Goal: Information Seeking & Learning: Learn about a topic

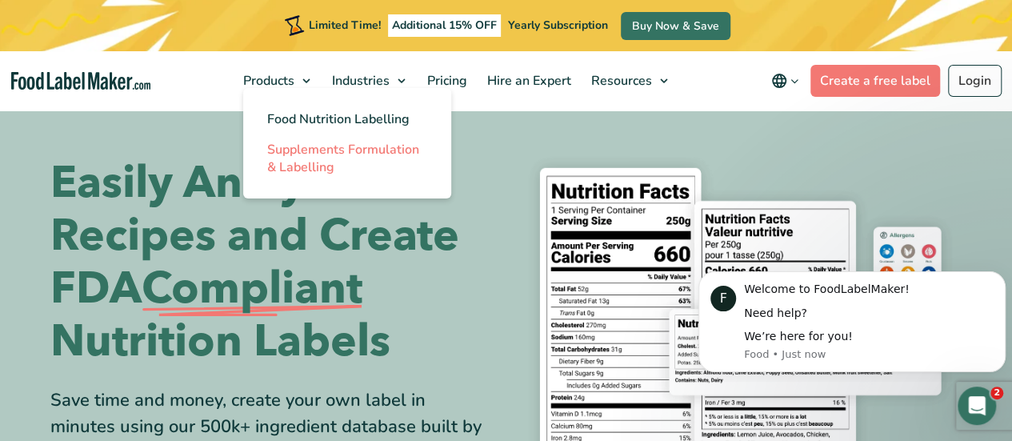
click at [322, 150] on span "Supplements Formulation & Labelling" at bounding box center [343, 158] width 152 height 35
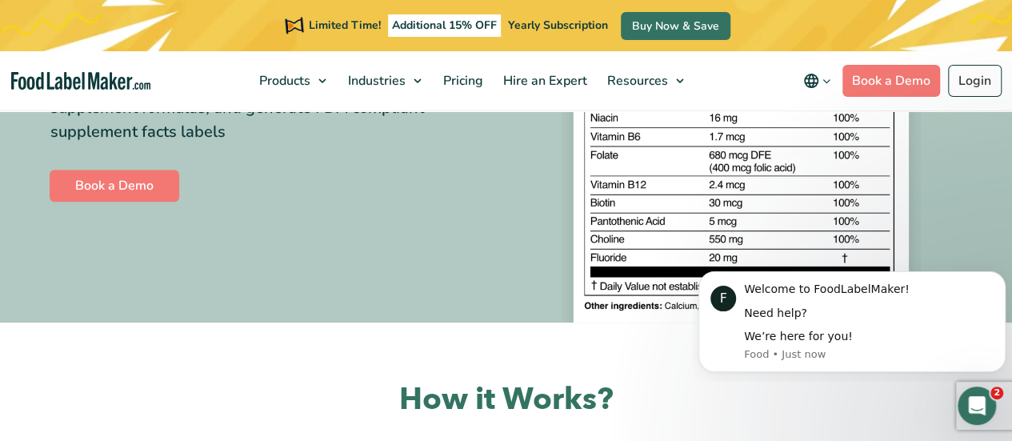
scroll to position [327, 0]
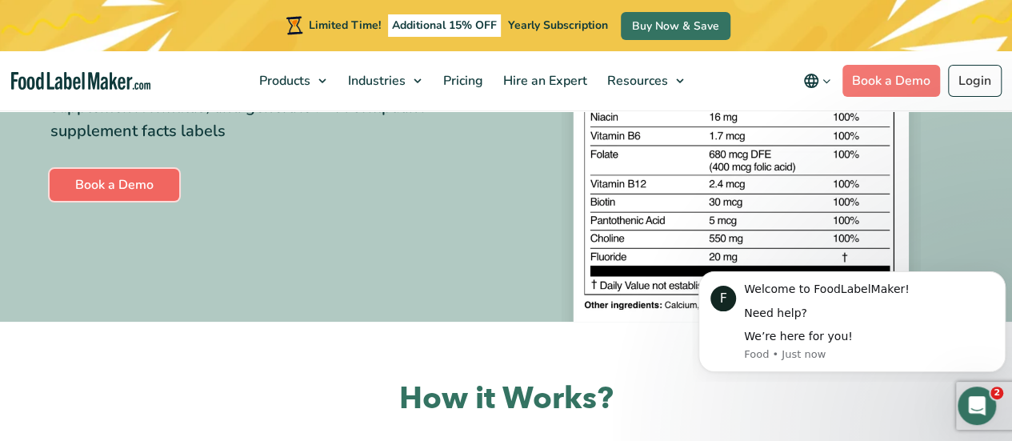
click at [152, 180] on link "Book a Demo" at bounding box center [115, 185] width 130 height 32
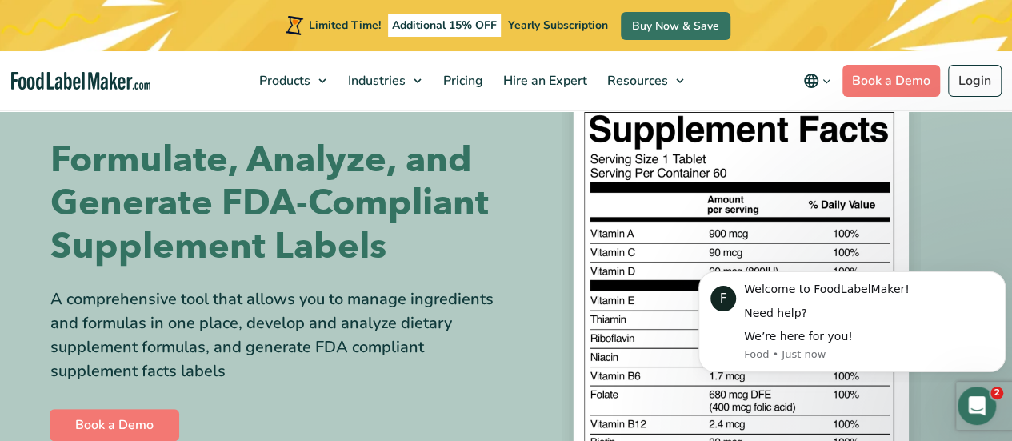
scroll to position [89, 0]
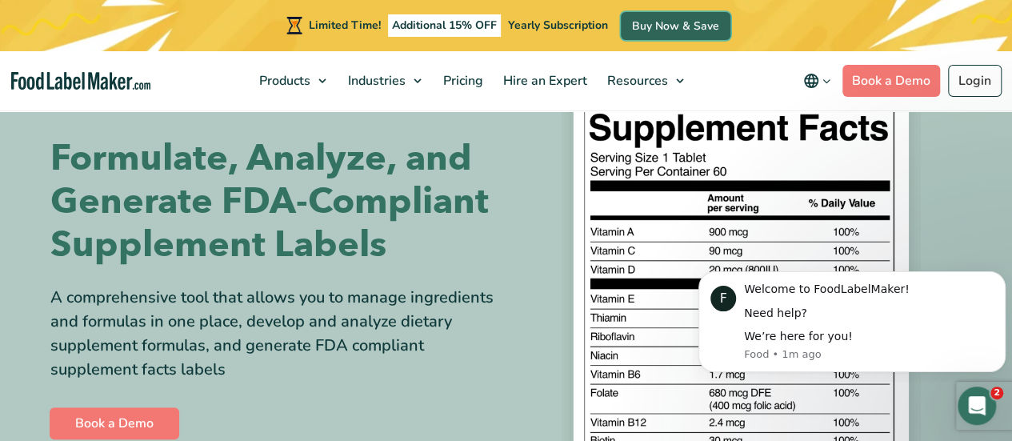
click at [681, 25] on link "Buy Now & Save" at bounding box center [676, 26] width 110 height 28
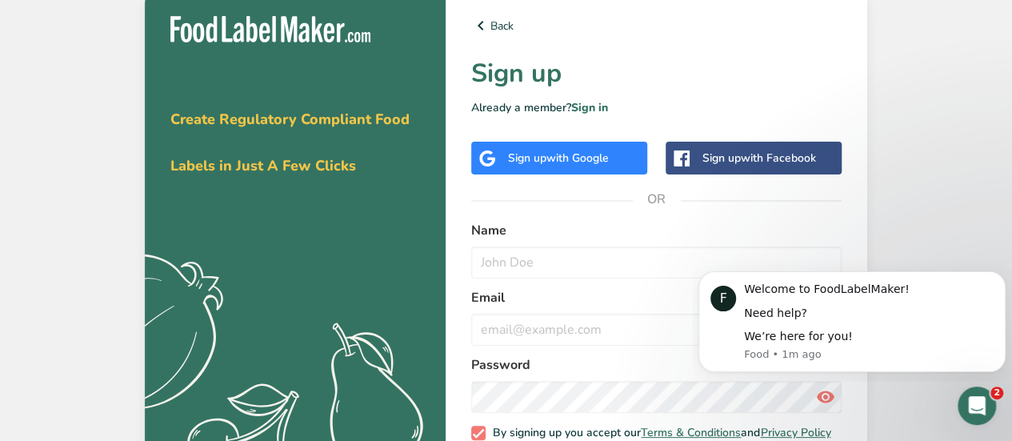
click at [571, 158] on span "with Google" at bounding box center [577, 157] width 62 height 15
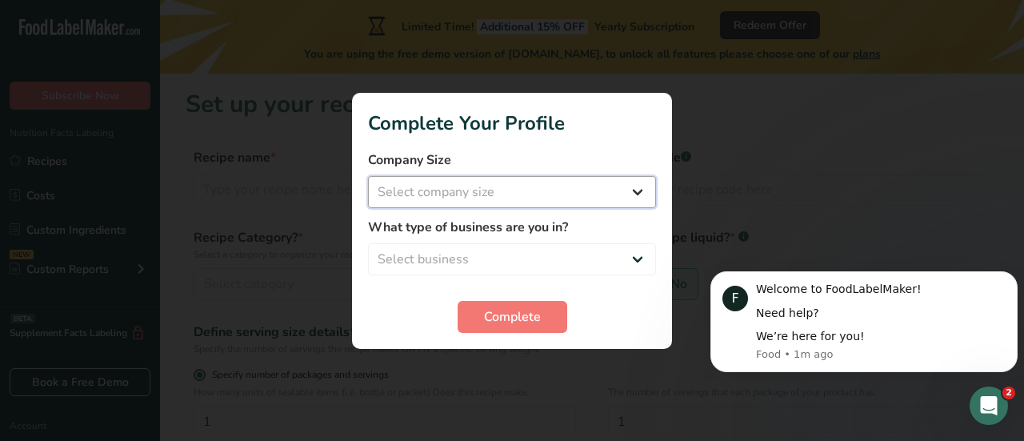
click at [520, 194] on select "Select company size Fewer than 10 Employees 10 to 50 Employees 51 to 500 Employ…" at bounding box center [512, 192] width 288 height 32
click at [368, 176] on select "Select company size Fewer than 10 Employees 10 to 50 Employees 51 to 500 Employ…" at bounding box center [512, 192] width 288 height 32
click at [507, 206] on select "Fewer than 10 Employees 10 to 50 Employees 51 to 500 Employees Over 500 Employe…" at bounding box center [512, 192] width 288 height 32
select select "2"
click at [368, 176] on select "Fewer than 10 Employees 10 to 50 Employees 51 to 500 Employees Over 500 Employe…" at bounding box center [512, 192] width 288 height 32
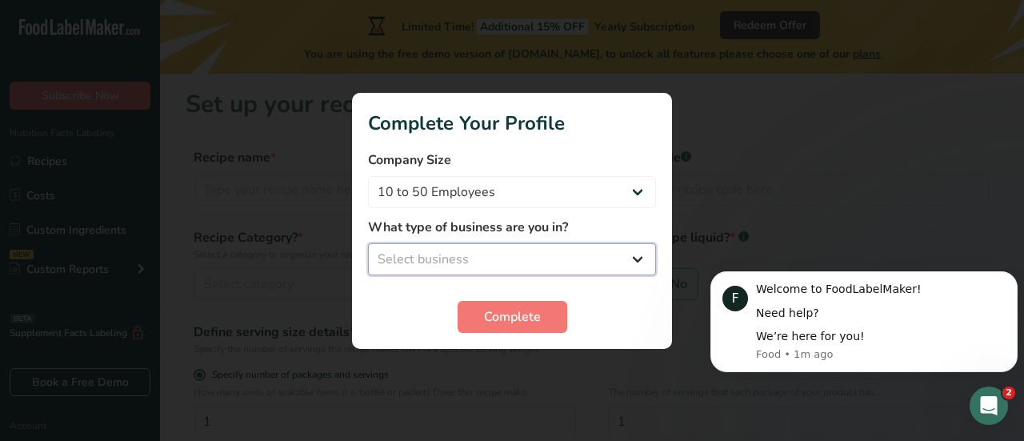
click at [487, 261] on select "Select business Packaged Food Manufacturer Restaurant & Cafe Bakery Meal Plans …" at bounding box center [512, 259] width 288 height 32
select select "8"
click at [368, 243] on select "Select business Packaged Food Manufacturer Restaurant & Cafe Bakery Meal Plans …" at bounding box center [512, 259] width 288 height 32
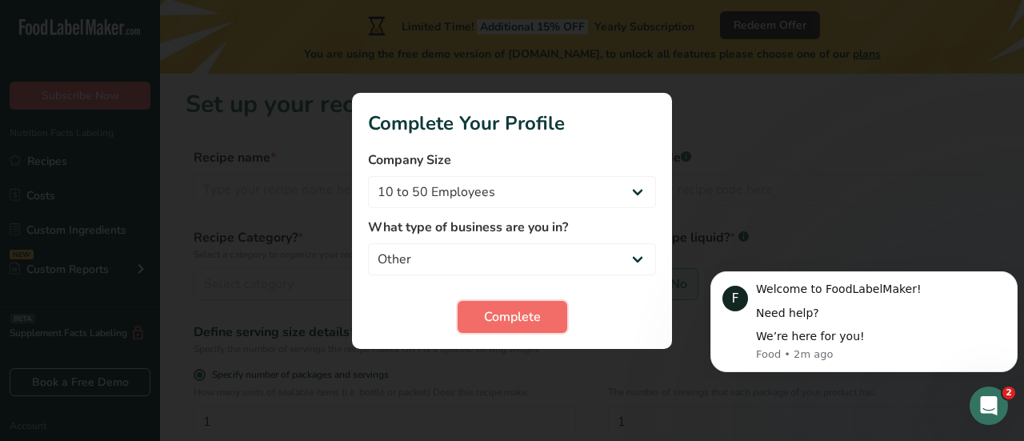
click at [545, 306] on button "Complete" at bounding box center [512, 317] width 110 height 32
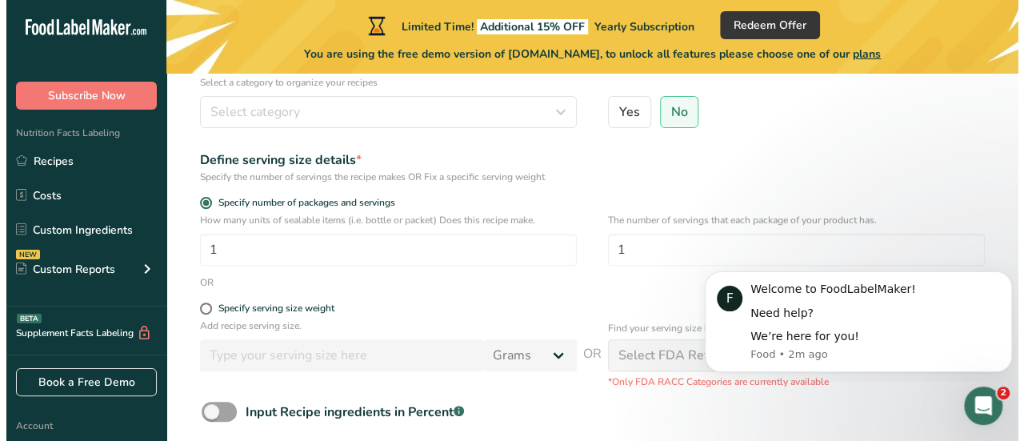
scroll to position [176, 0]
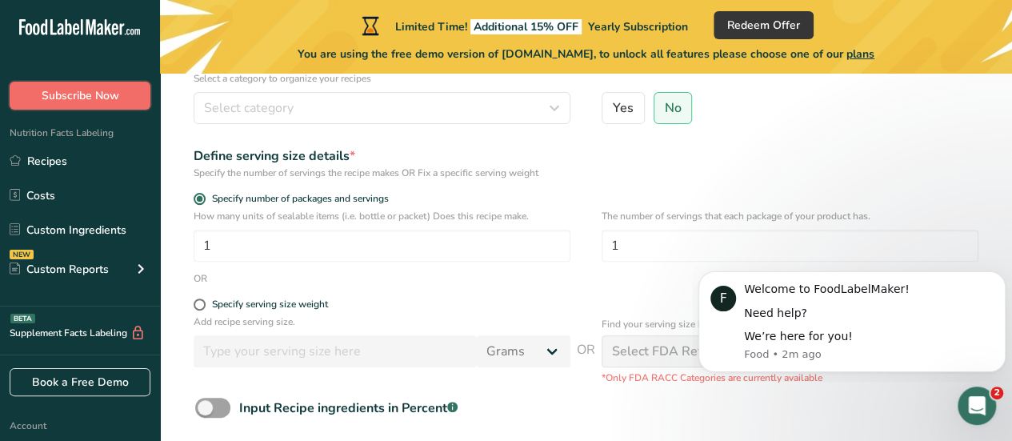
click at [102, 88] on span "Subscribe Now" at bounding box center [81, 95] width 78 height 17
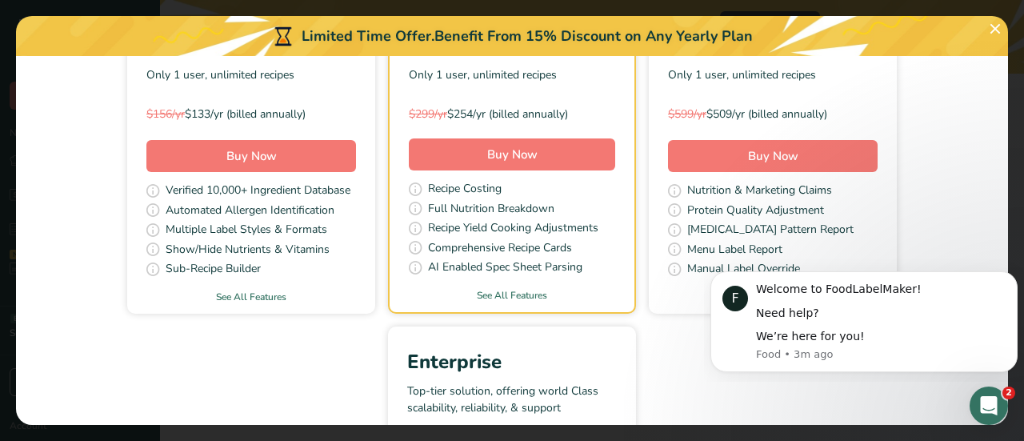
scroll to position [289, 0]
click at [238, 295] on link "See All Features" at bounding box center [251, 296] width 248 height 14
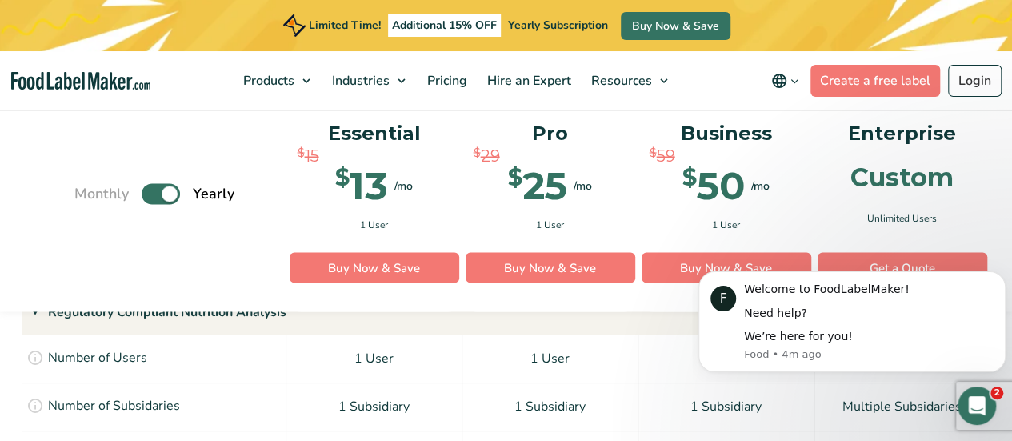
scroll to position [1279, 0]
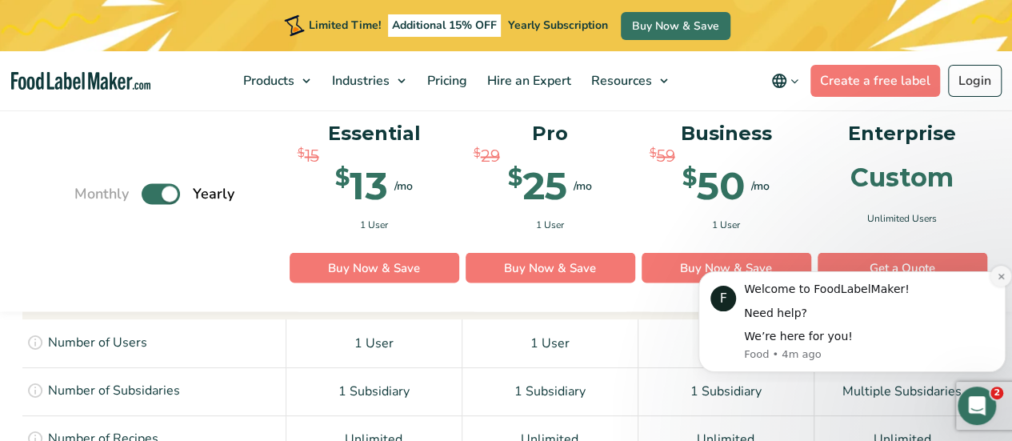
click at [1000, 281] on button "Dismiss notification" at bounding box center [1000, 275] width 21 height 21
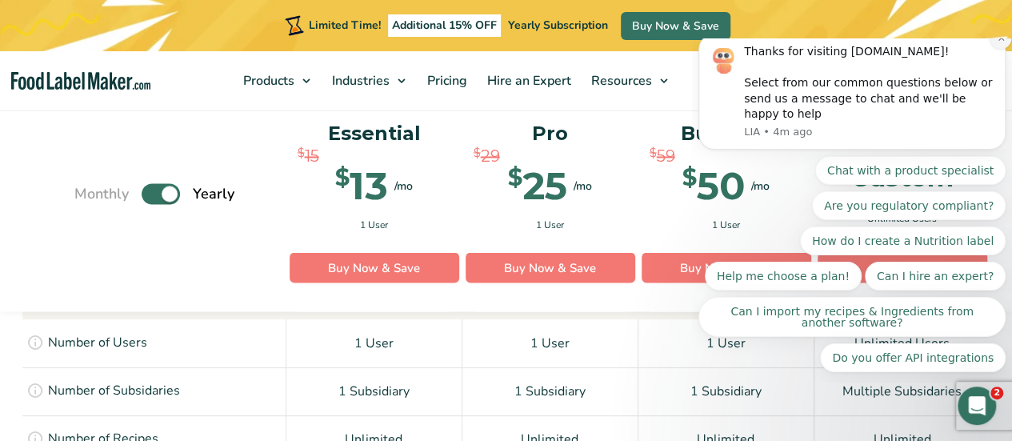
click at [1000, 42] on icon "Dismiss notification" at bounding box center [1000, 38] width 9 height 9
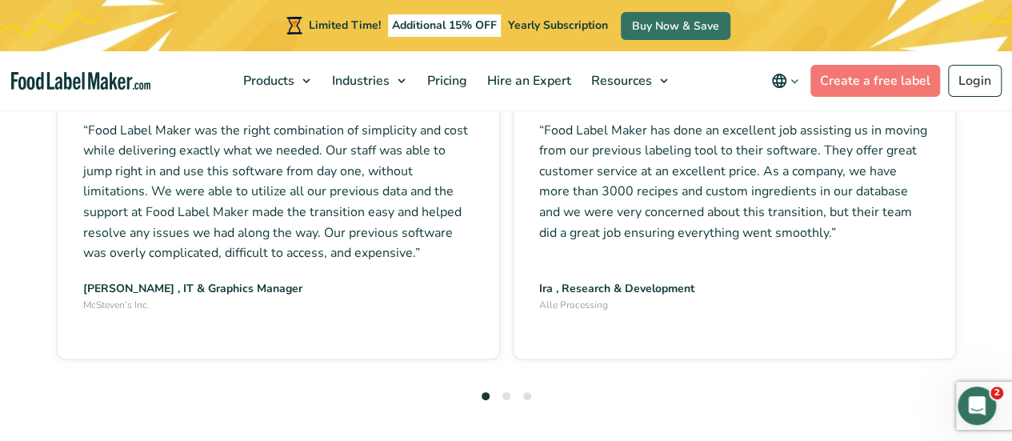
scroll to position [4668, 0]
click at [506, 391] on button "2" at bounding box center [506, 395] width 8 height 8
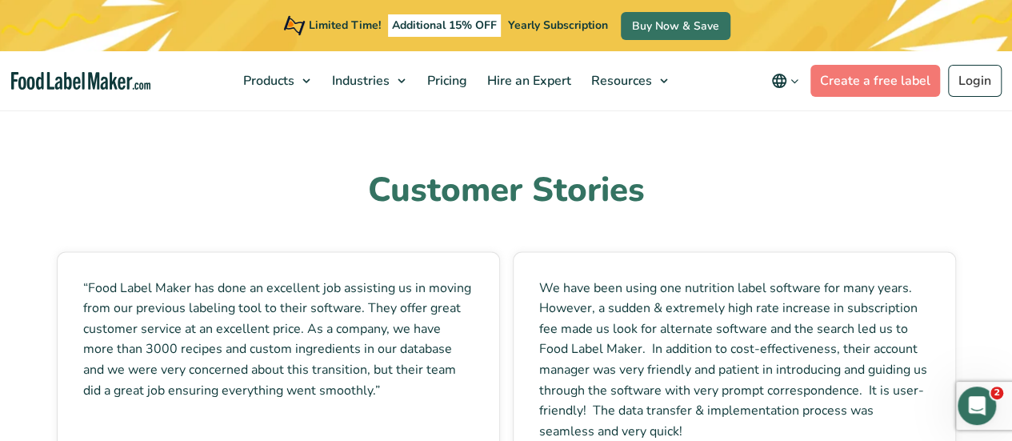
scroll to position [4512, 0]
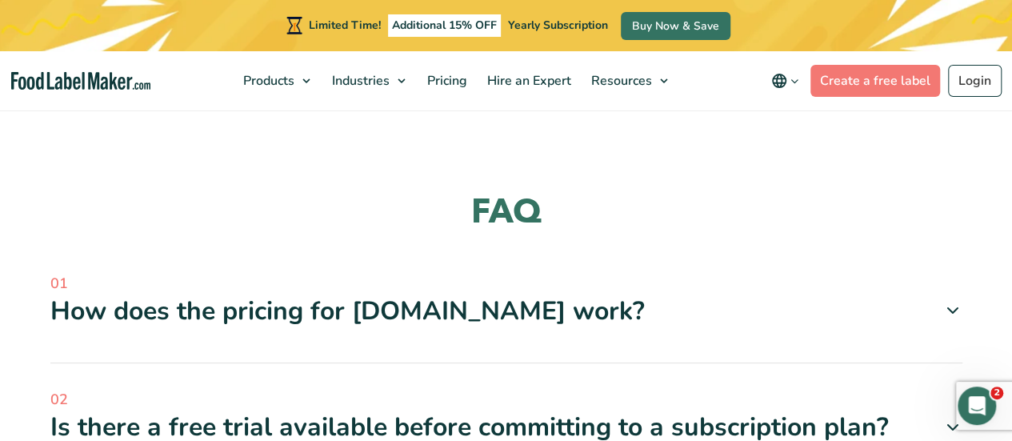
scroll to position [4964, 0]
click at [955, 301] on icon at bounding box center [952, 310] width 19 height 19
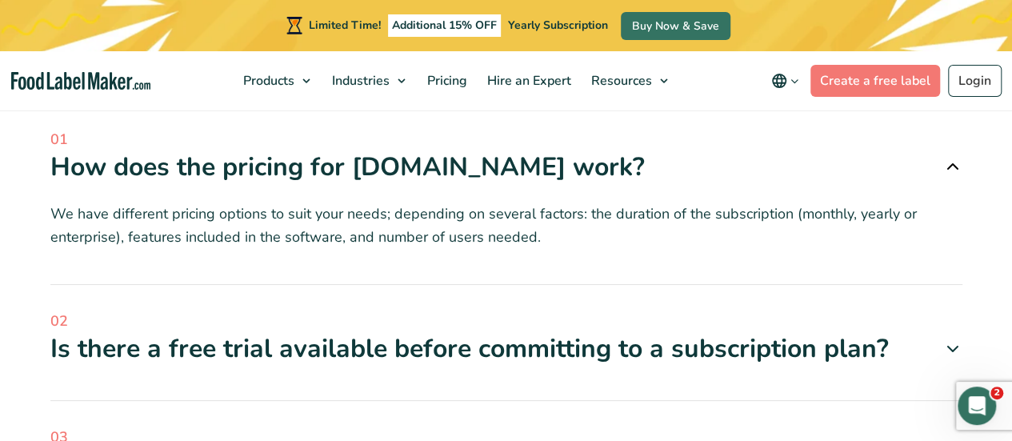
scroll to position [5127, 0]
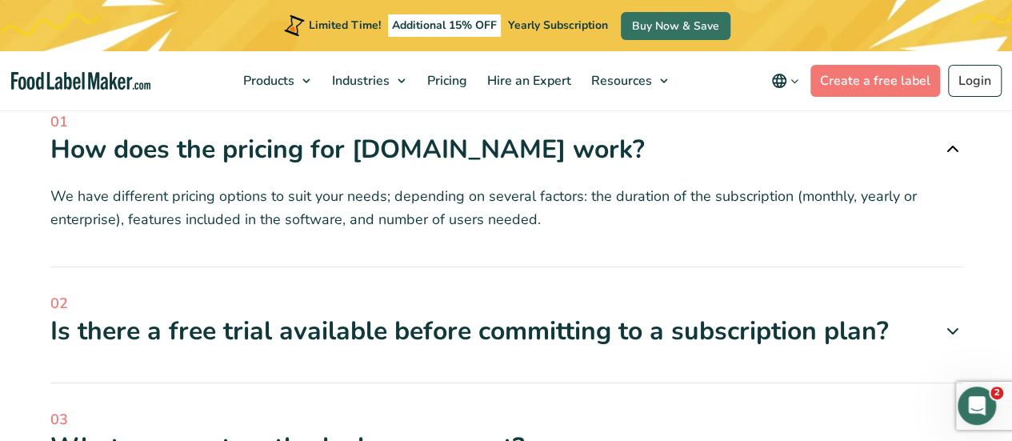
click at [953, 321] on icon at bounding box center [952, 330] width 19 height 19
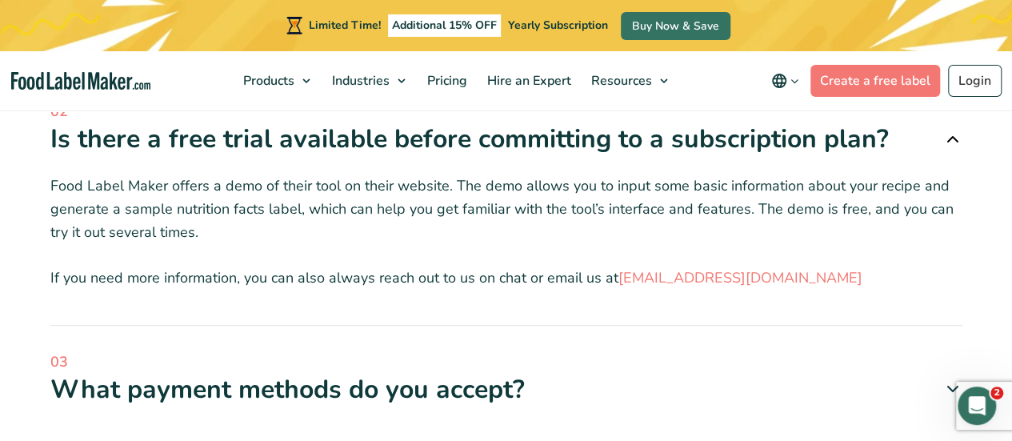
scroll to position [5350, 0]
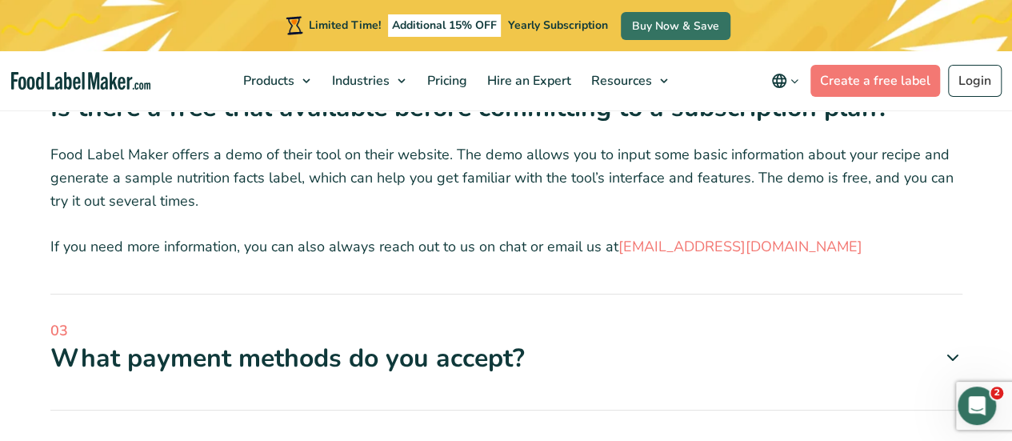
click at [950, 348] on icon at bounding box center [952, 357] width 19 height 19
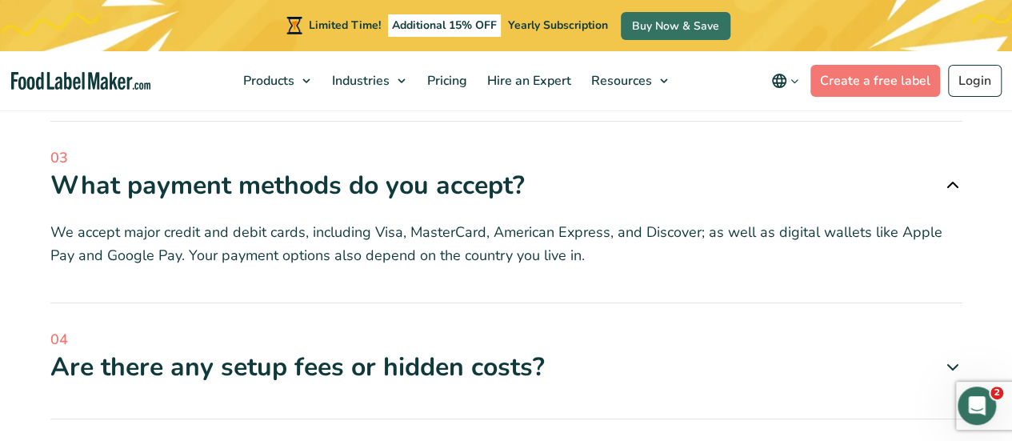
scroll to position [5524, 0]
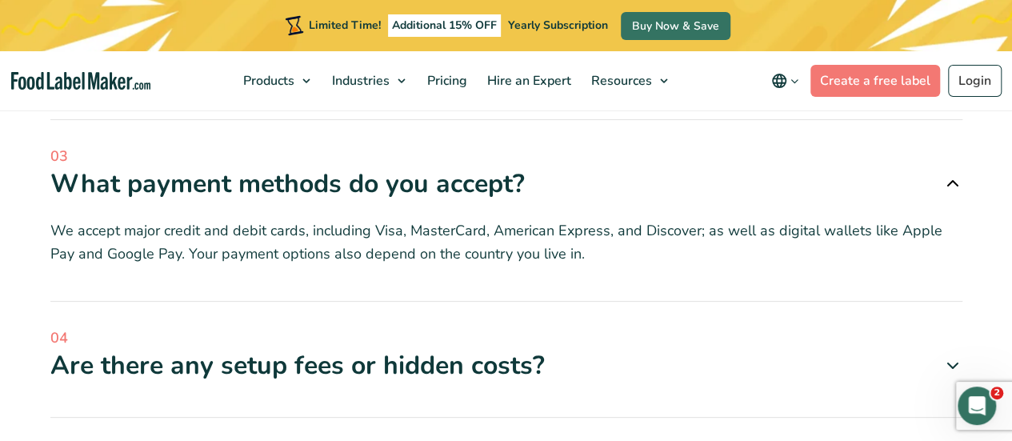
click at [948, 356] on icon at bounding box center [952, 365] width 19 height 19
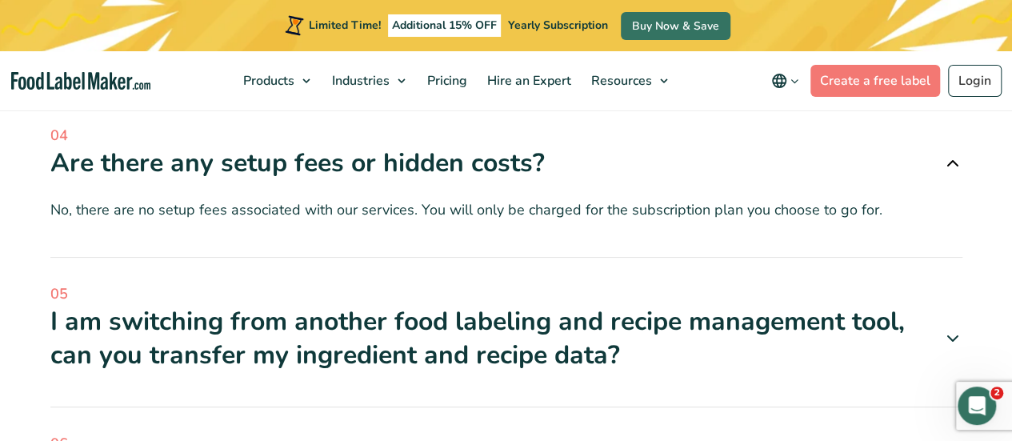
scroll to position [5727, 0]
click at [724, 304] on div "I am switching from another food labeling and recipe management tool, can you t…" at bounding box center [506, 337] width 912 height 66
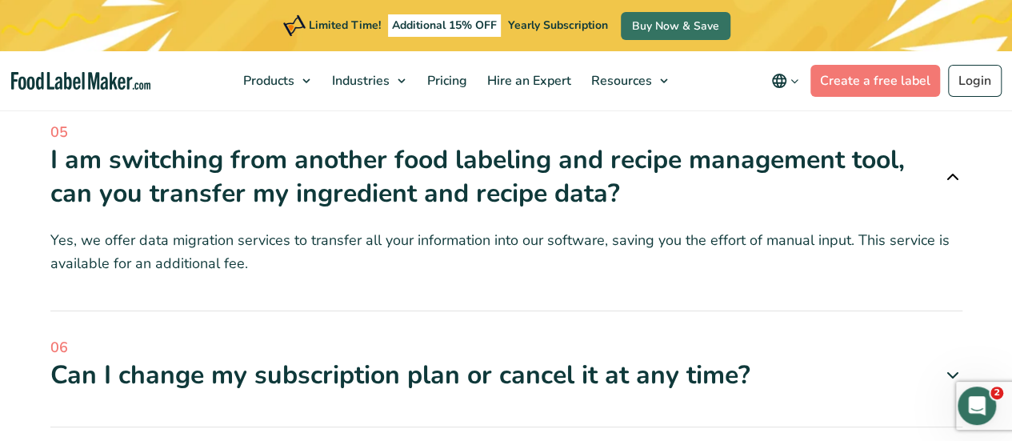
scroll to position [5889, 0]
click at [724, 336] on span "06" at bounding box center [506, 347] width 912 height 22
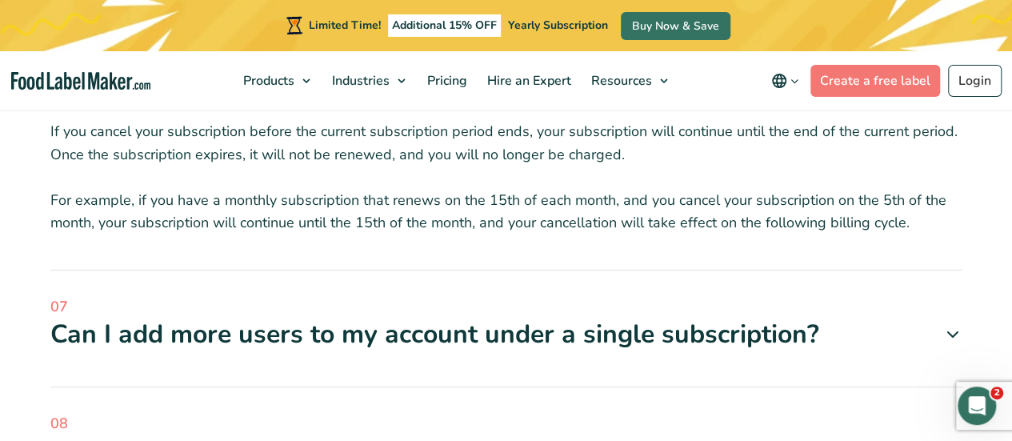
scroll to position [6259, 0]
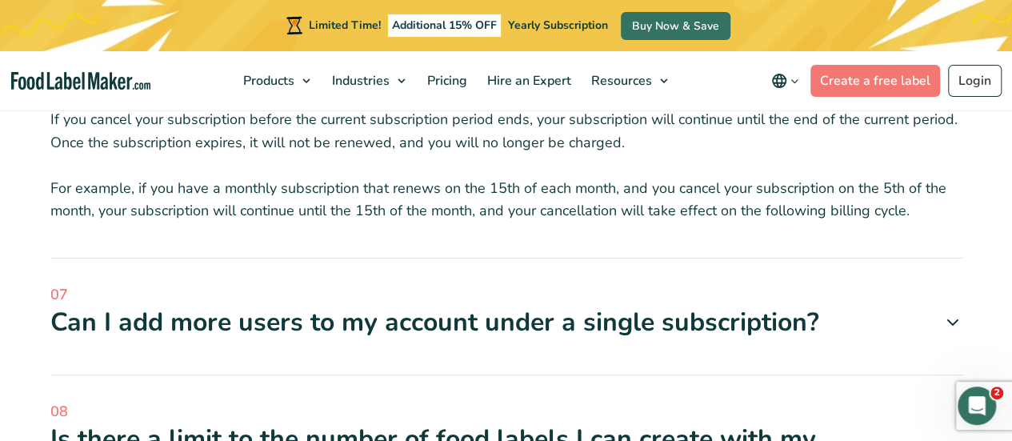
click at [613, 305] on div "Can I add more users to my account under a single subscription?" at bounding box center [506, 322] width 912 height 34
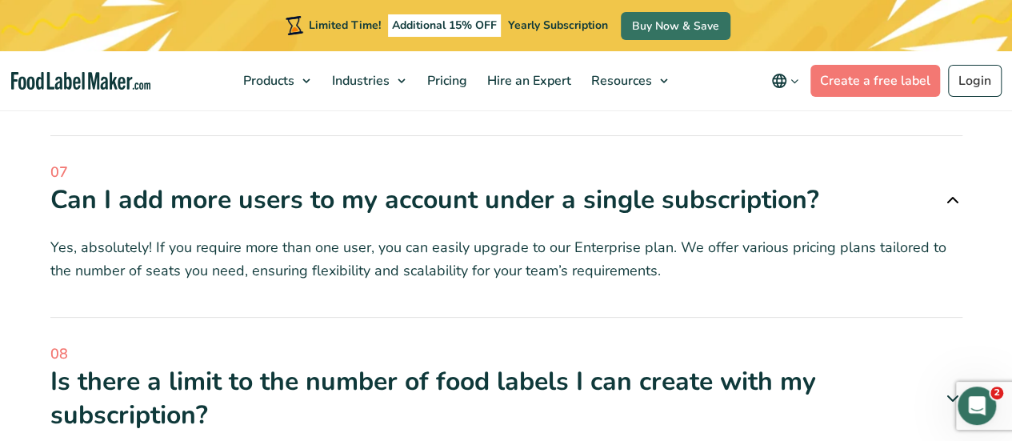
scroll to position [6385, 0]
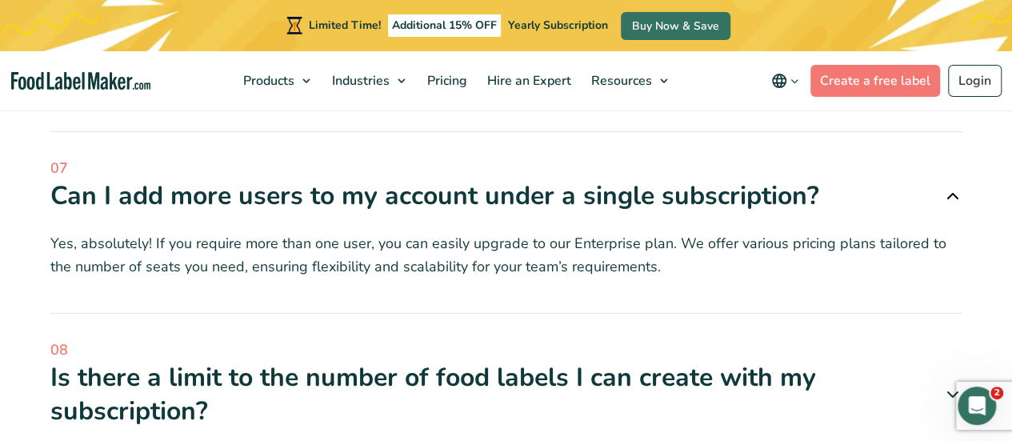
click at [586, 361] on div "Is there a limit to the number of food labels I can create with my subscription?" at bounding box center [506, 394] width 912 height 66
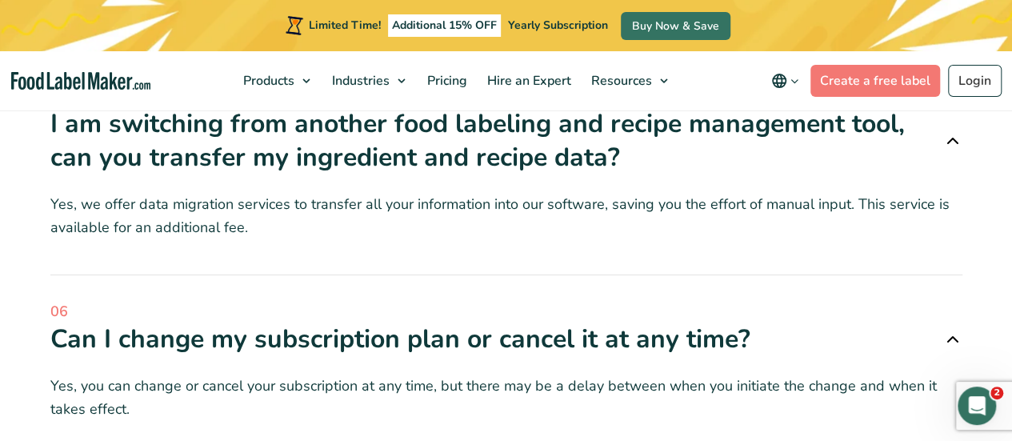
scroll to position [5918, 0]
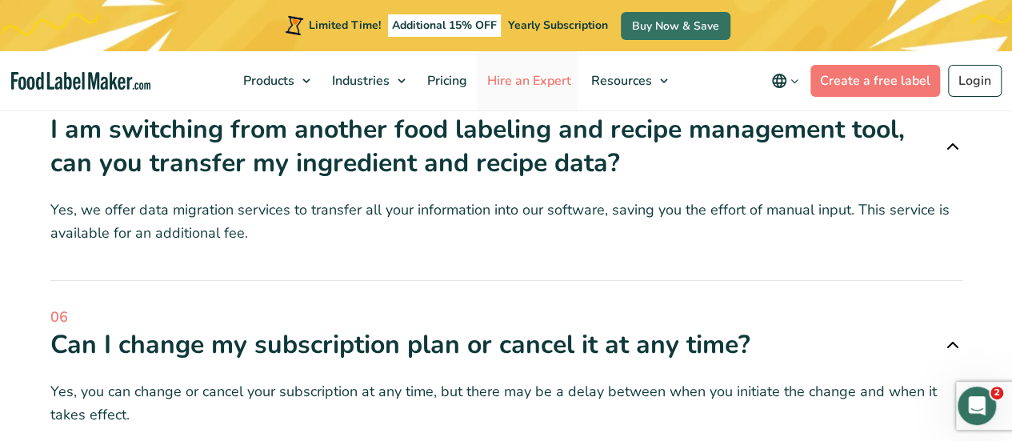
click at [514, 78] on span "Hire an Expert" at bounding box center [527, 81] width 90 height 18
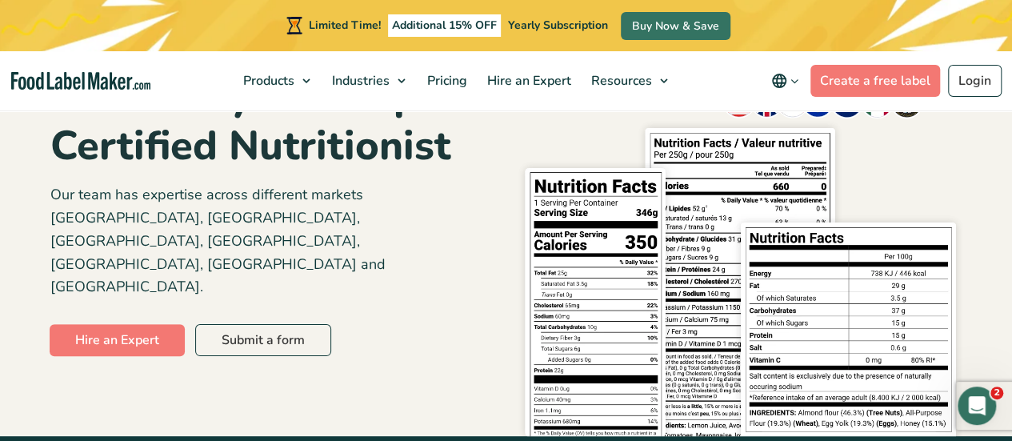
scroll to position [316, 0]
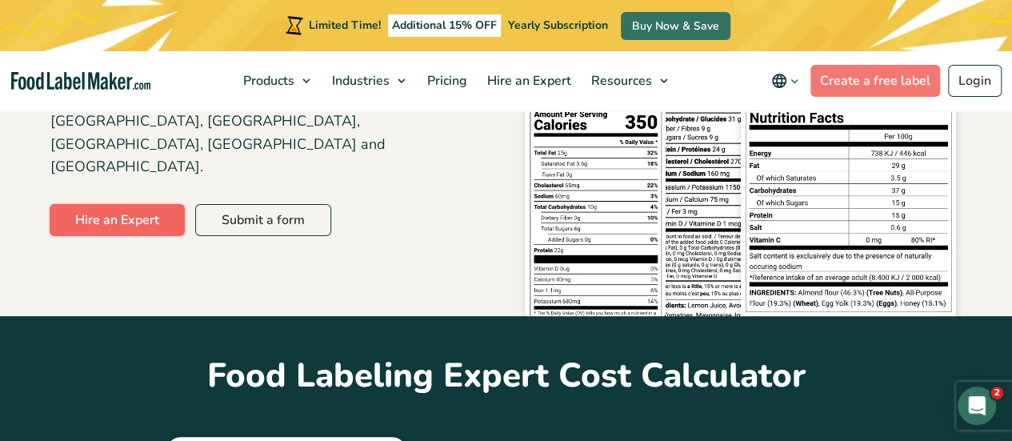
click at [166, 204] on link "Hire an Expert" at bounding box center [117, 220] width 135 height 32
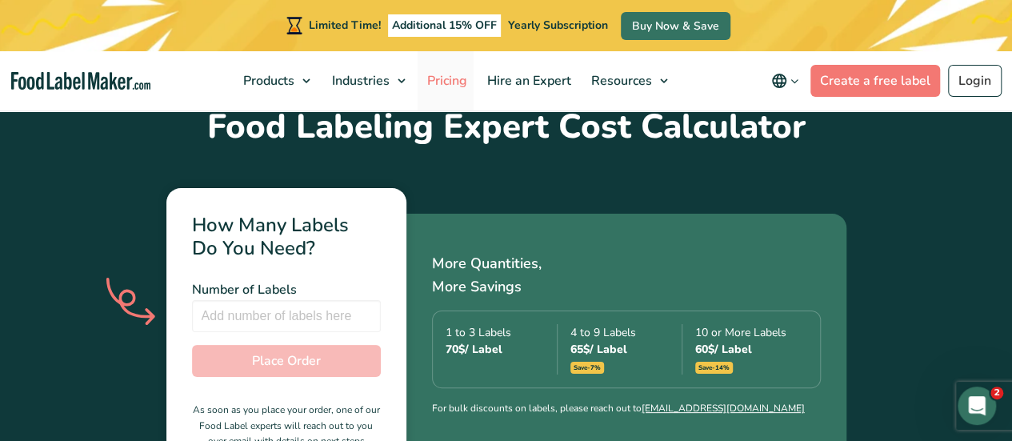
click at [448, 66] on link "Pricing" at bounding box center [445, 80] width 56 height 59
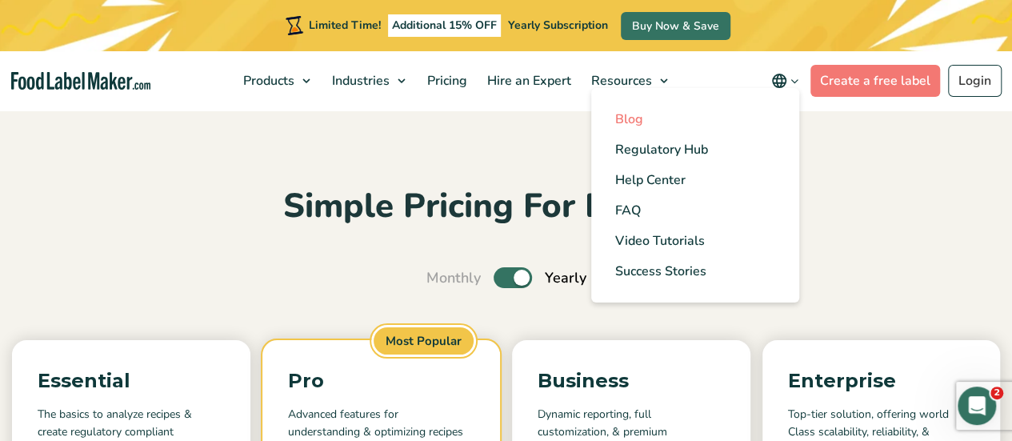
click at [635, 121] on span "Blog" at bounding box center [629, 119] width 28 height 18
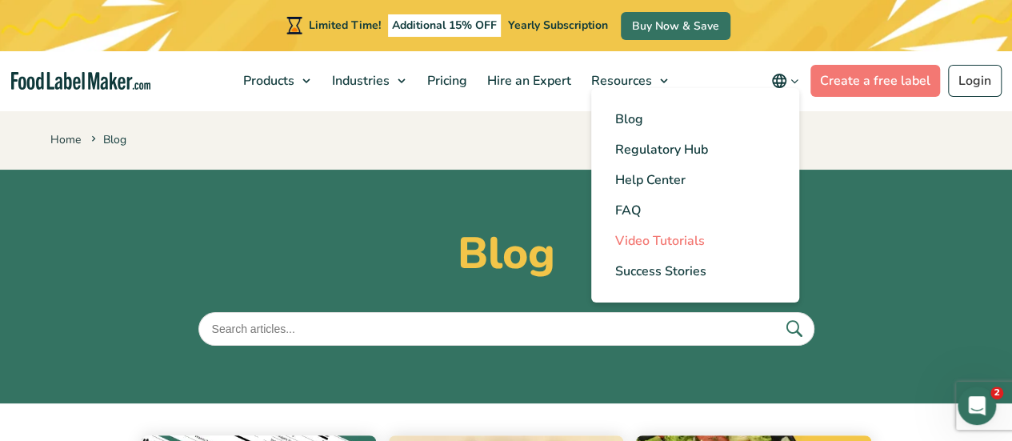
click at [641, 240] on span "Video Tutorials" at bounding box center [660, 241] width 90 height 18
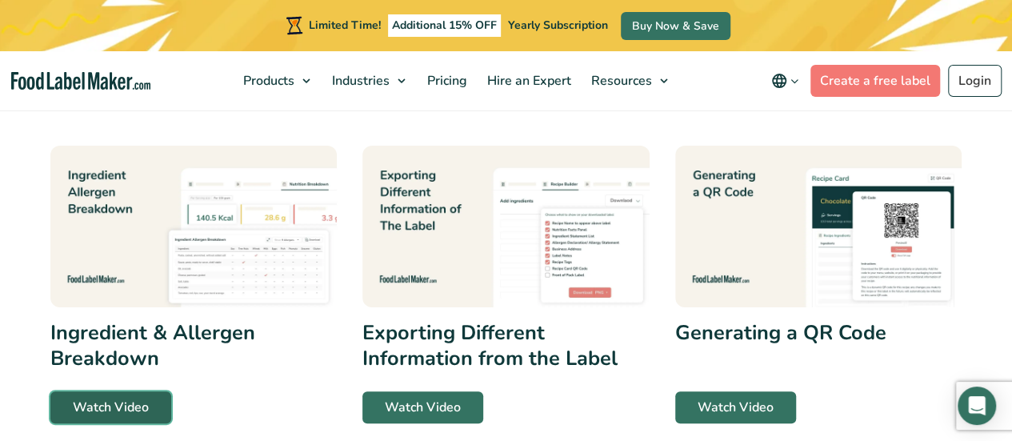
click at [125, 409] on link "Watch Video" at bounding box center [110, 407] width 121 height 32
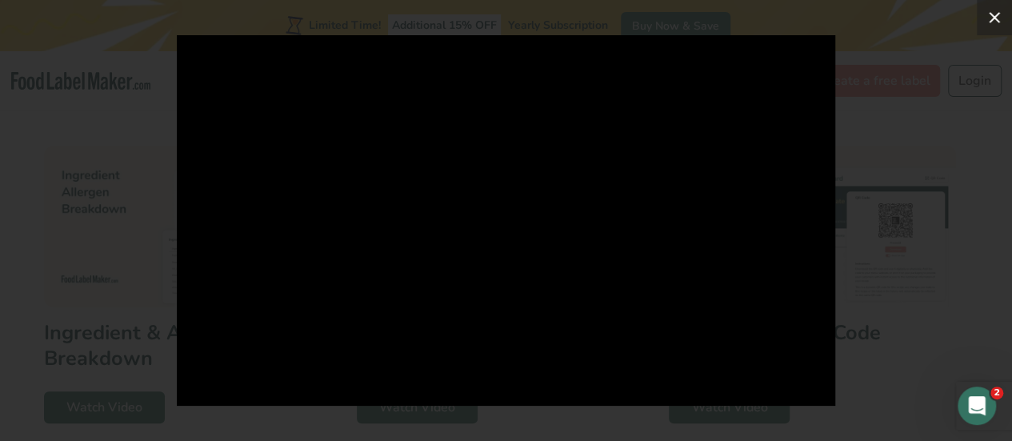
click at [987, 17] on icon at bounding box center [993, 17] width 19 height 19
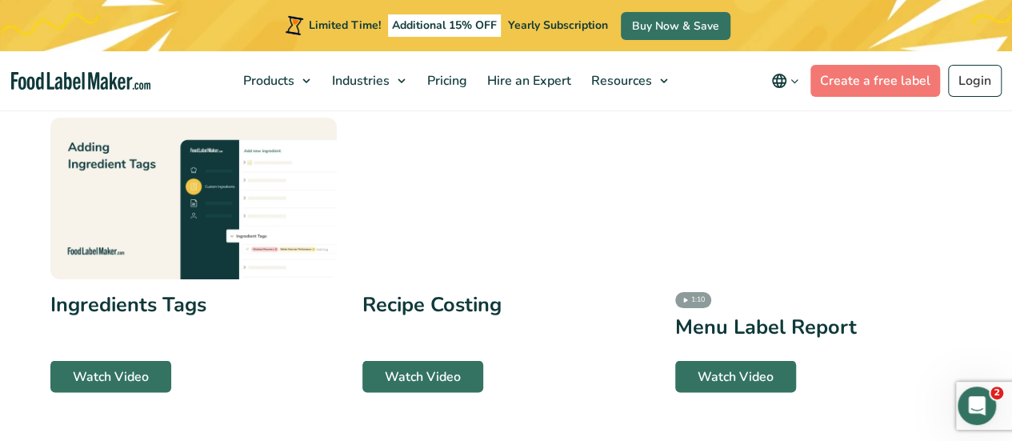
scroll to position [1295, 0]
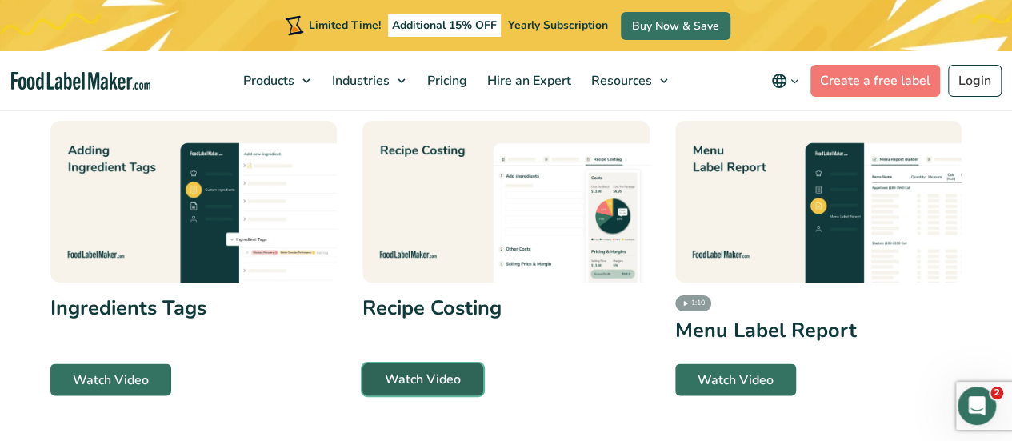
click at [401, 380] on link "Watch Video" at bounding box center [422, 379] width 121 height 32
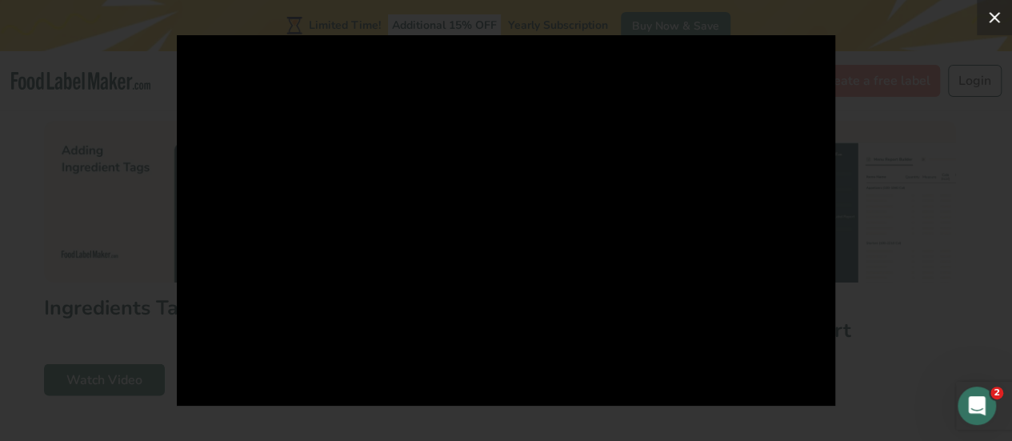
click at [989, 15] on icon at bounding box center [993, 17] width 19 height 19
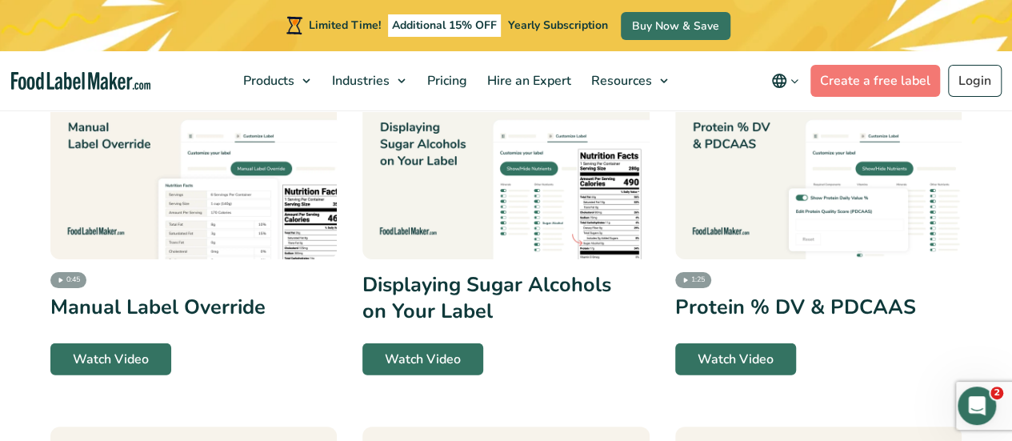
scroll to position [1642, 0]
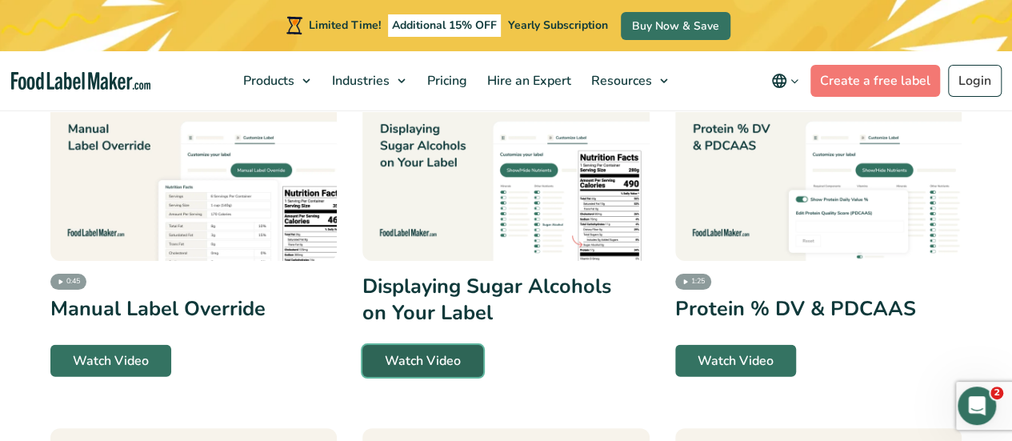
click at [436, 363] on link "Watch Video" at bounding box center [422, 361] width 121 height 32
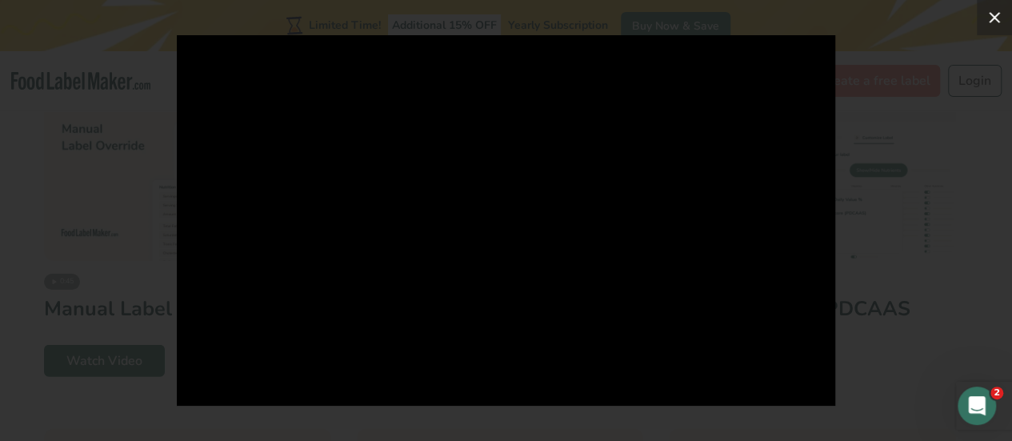
click at [990, 8] on icon at bounding box center [993, 17] width 19 height 19
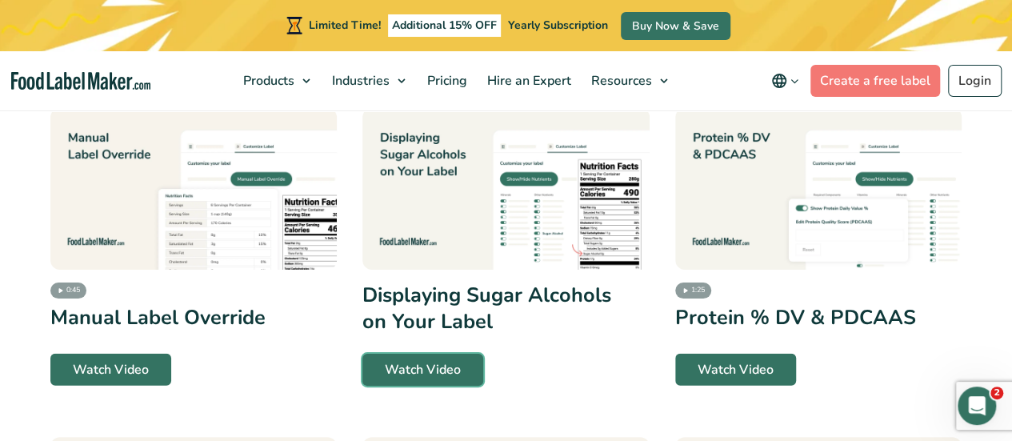
scroll to position [1634, 0]
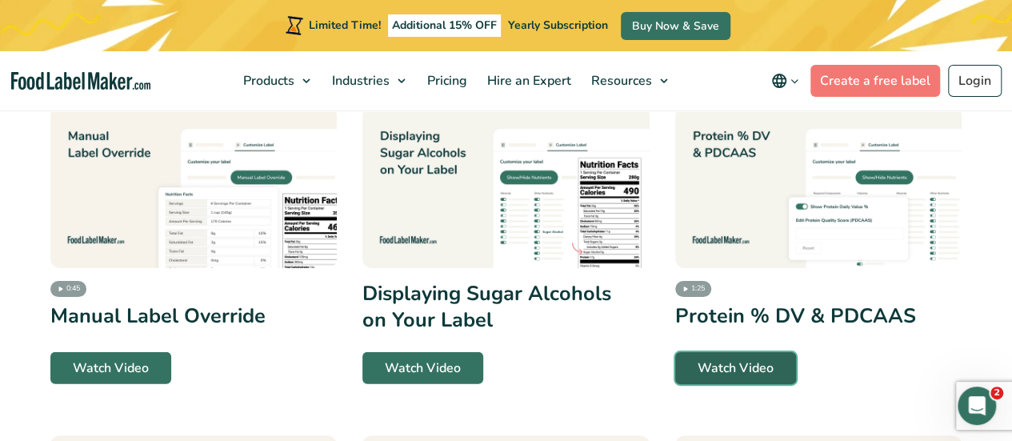
click at [740, 380] on link "Watch Video" at bounding box center [735, 368] width 121 height 32
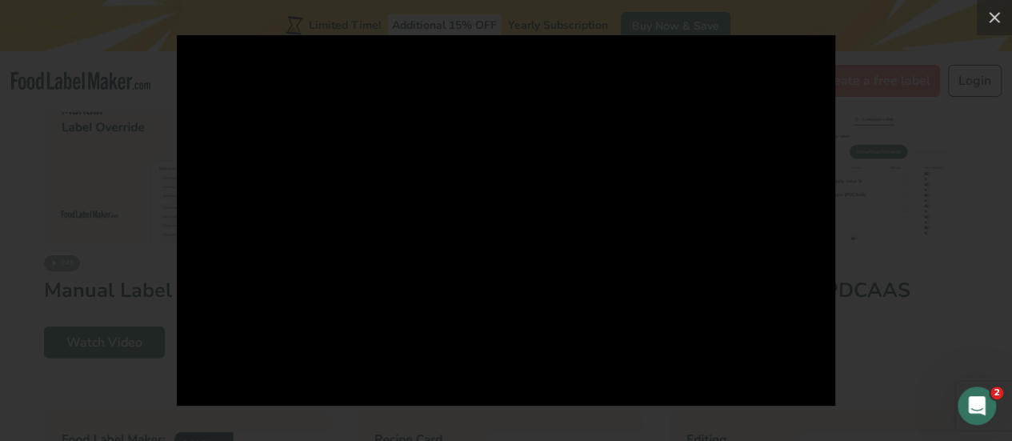
scroll to position [1650, 0]
click at [996, 21] on icon at bounding box center [993, 17] width 11 height 11
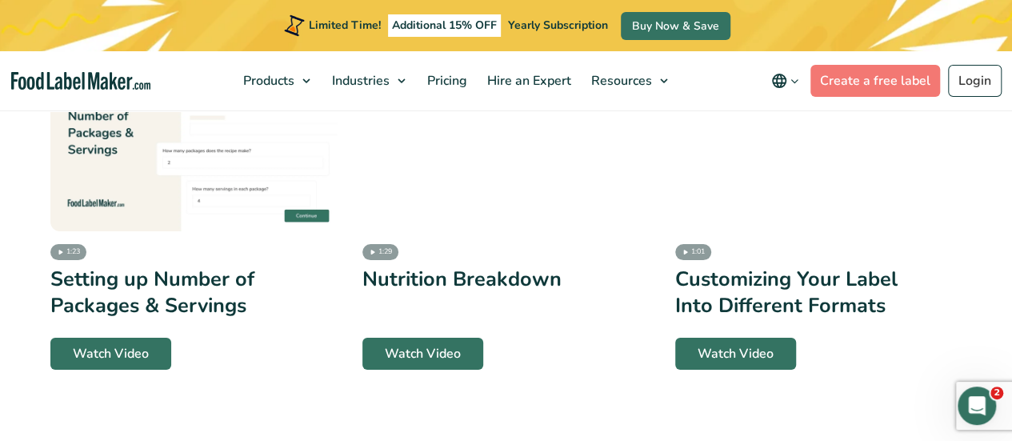
scroll to position [2353, 0]
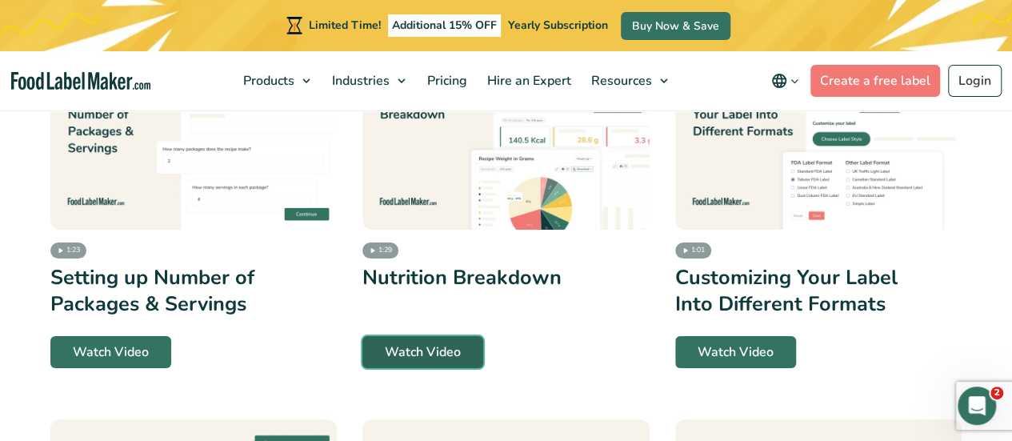
click at [414, 349] on link "Watch Video" at bounding box center [422, 352] width 121 height 32
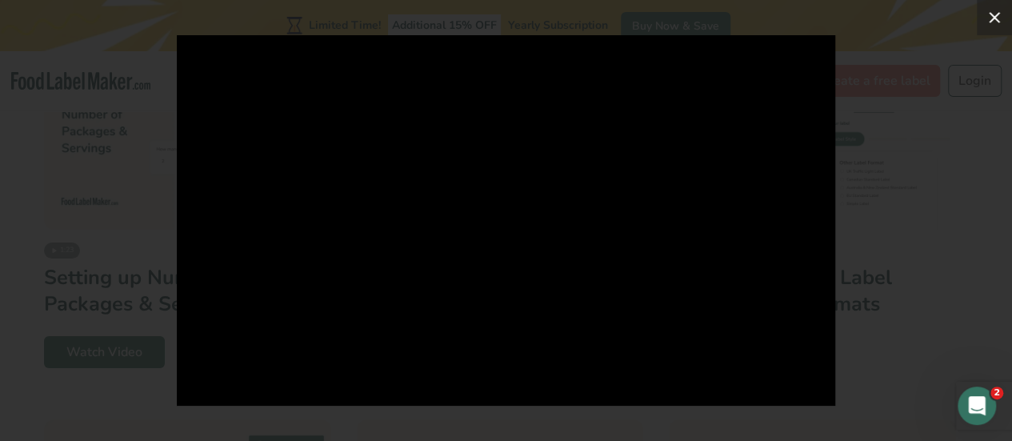
click at [993, 17] on icon at bounding box center [993, 17] width 11 height 11
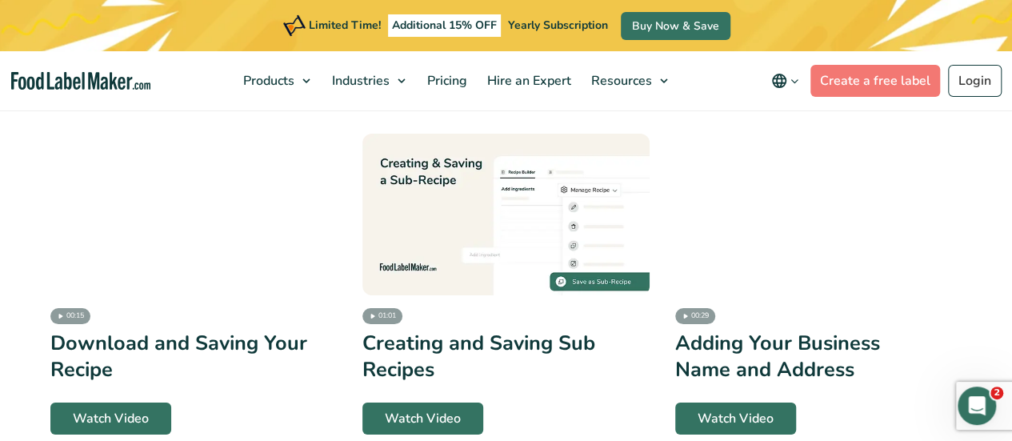
scroll to position [3006, 0]
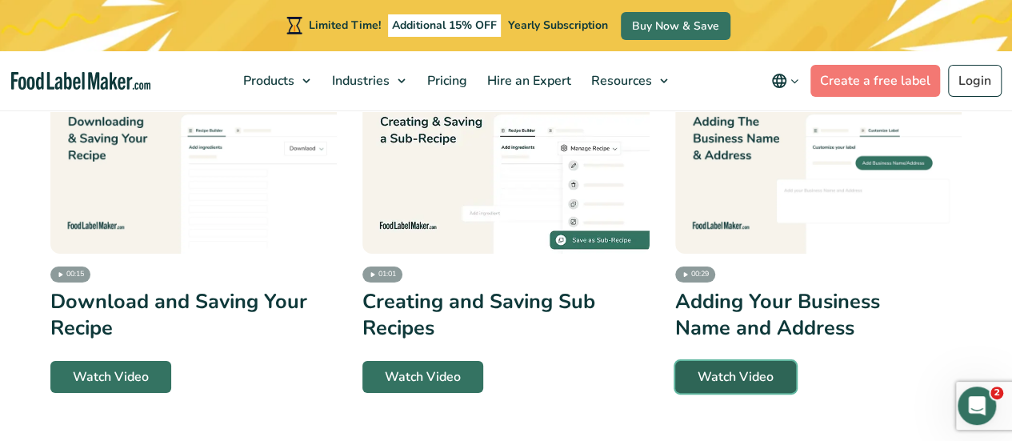
click at [718, 389] on link "Watch Video" at bounding box center [735, 377] width 121 height 32
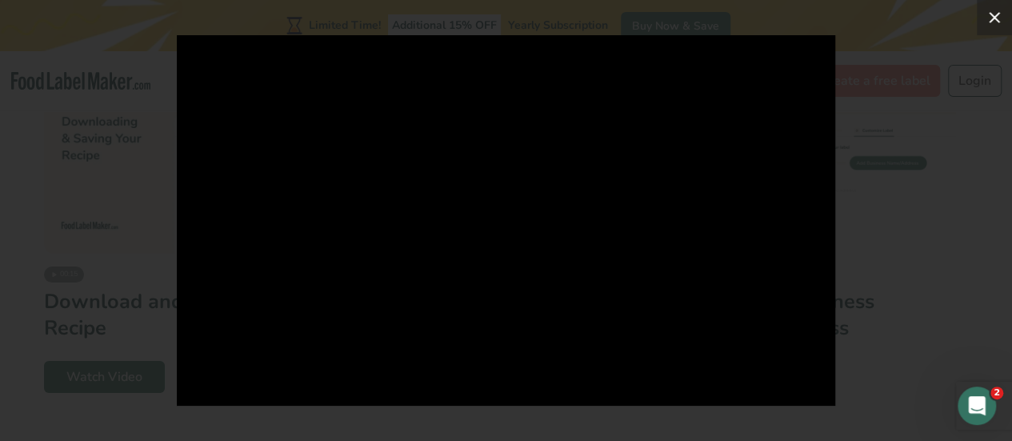
click at [994, 13] on icon at bounding box center [993, 17] width 19 height 19
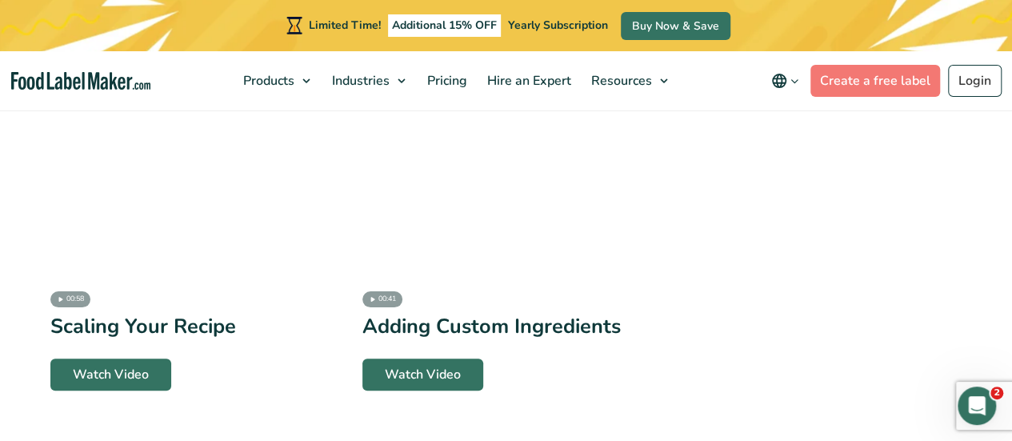
scroll to position [3364, 0]
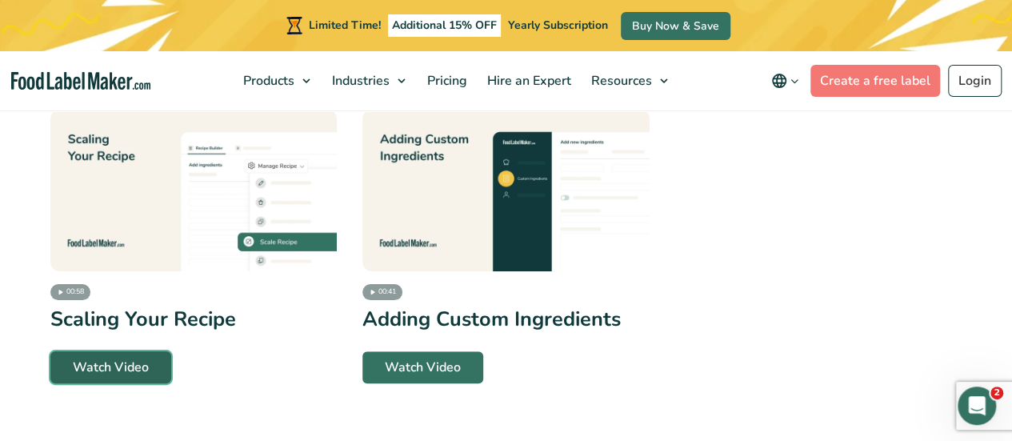
click at [126, 351] on link "Watch Video" at bounding box center [110, 367] width 121 height 32
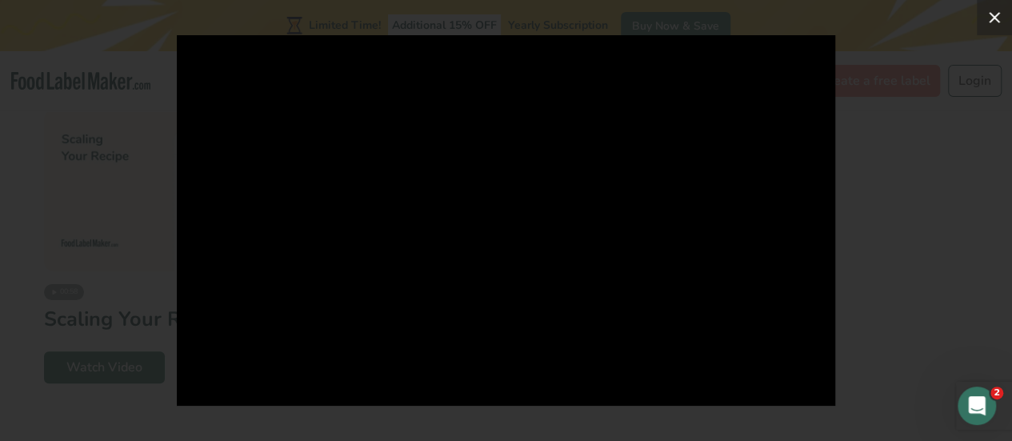
click at [993, 14] on icon at bounding box center [993, 17] width 19 height 19
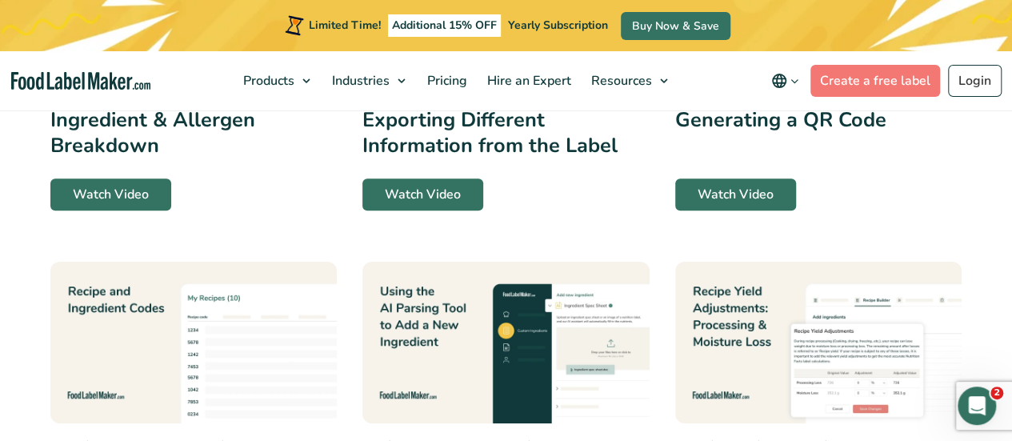
scroll to position [484, 0]
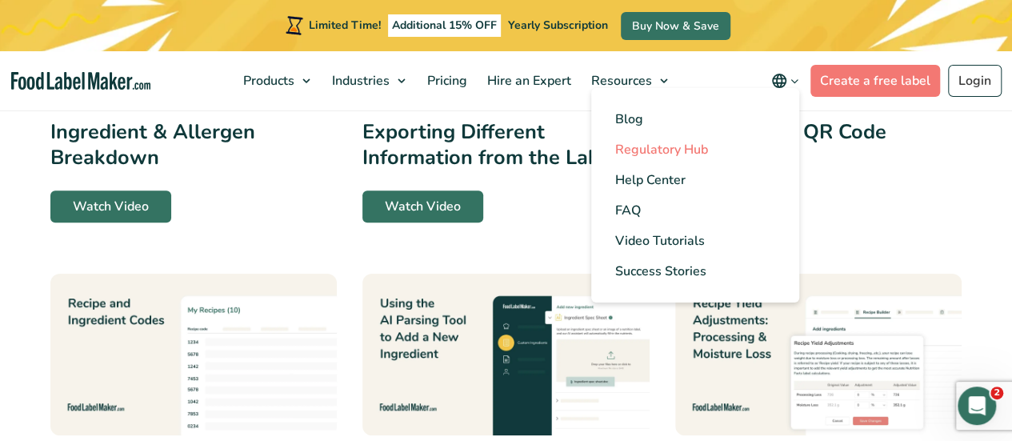
click at [640, 151] on span "Regulatory Hub" at bounding box center [661, 150] width 93 height 18
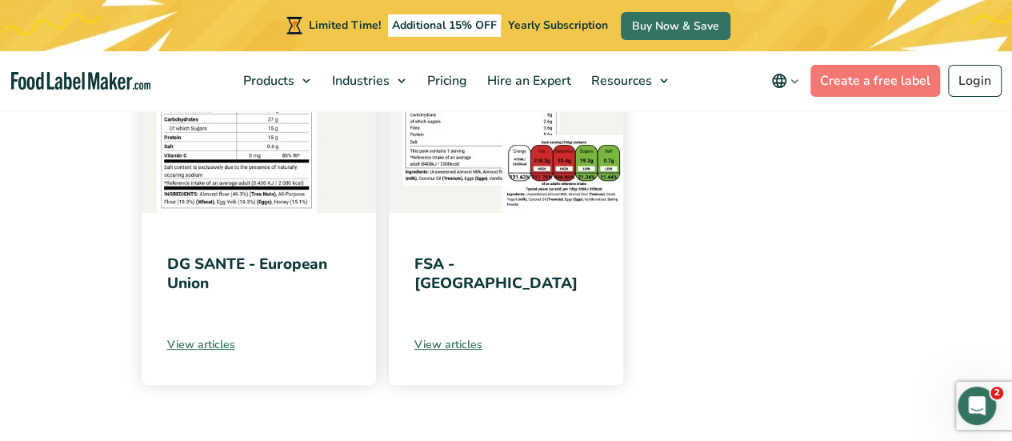
scroll to position [800, 0]
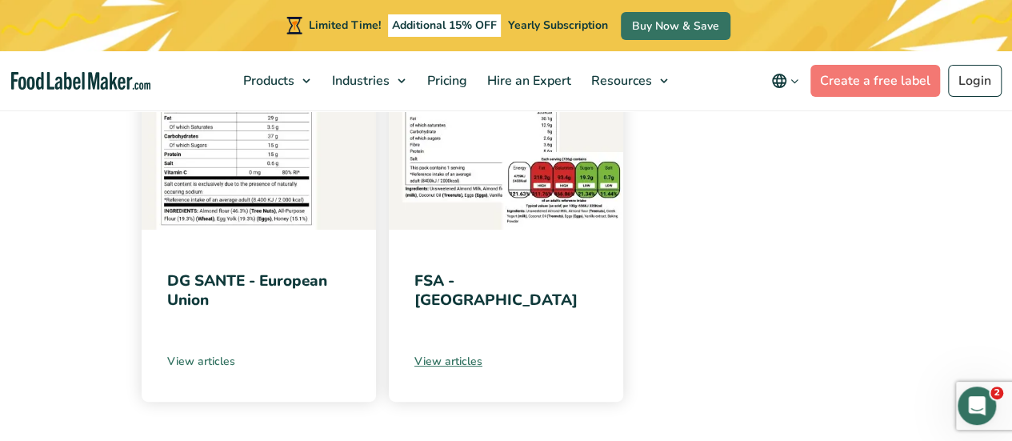
click at [206, 362] on link "View articles" at bounding box center [258, 361] width 183 height 17
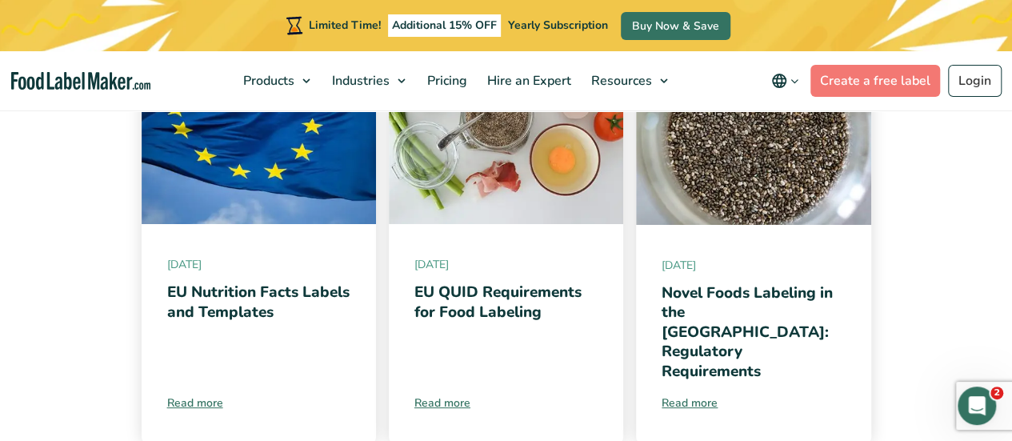
scroll to position [410, 0]
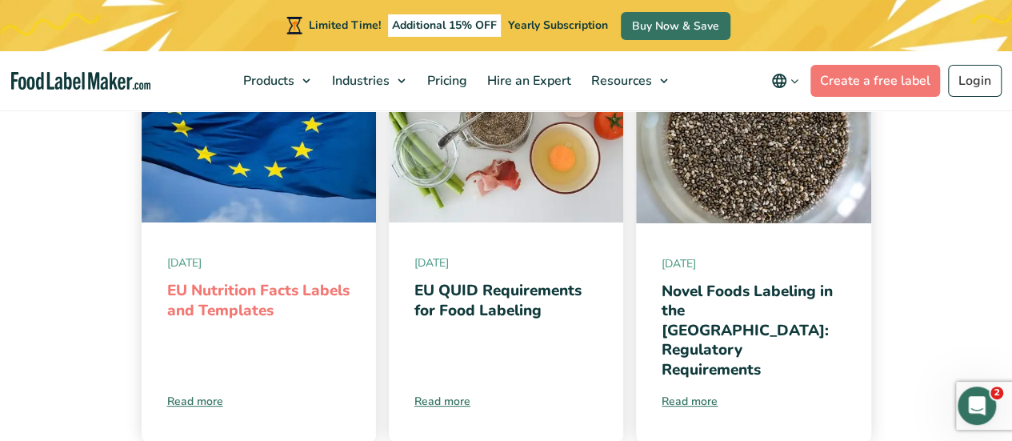
click at [231, 298] on link "EU Nutrition Facts Labels and Templates" at bounding box center [258, 300] width 182 height 41
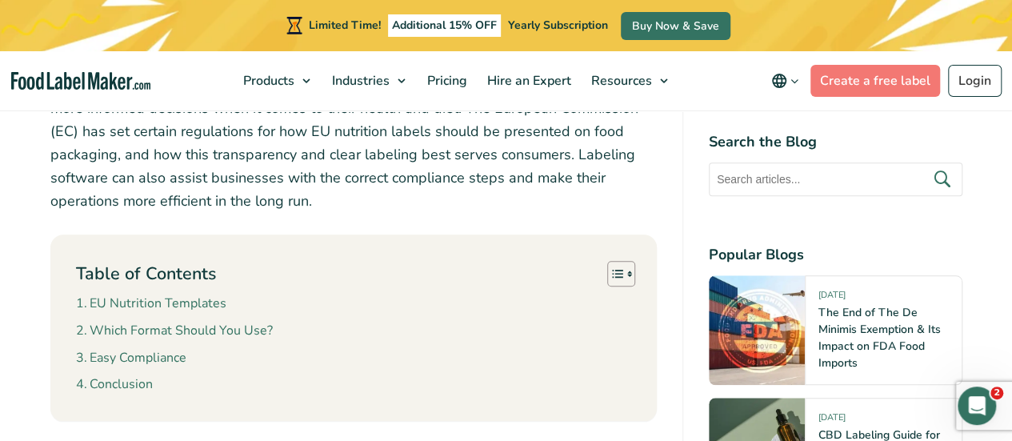
scroll to position [591, 0]
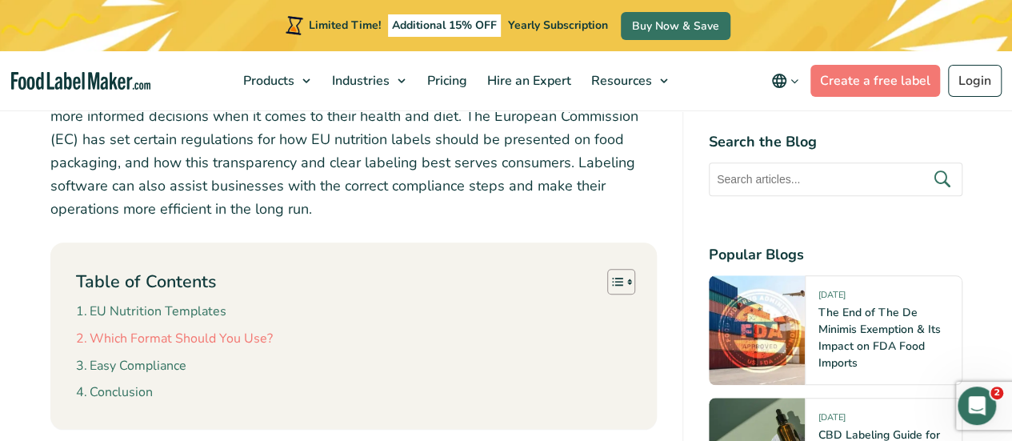
click at [218, 337] on link "Which Format Should You Use?" at bounding box center [174, 339] width 197 height 21
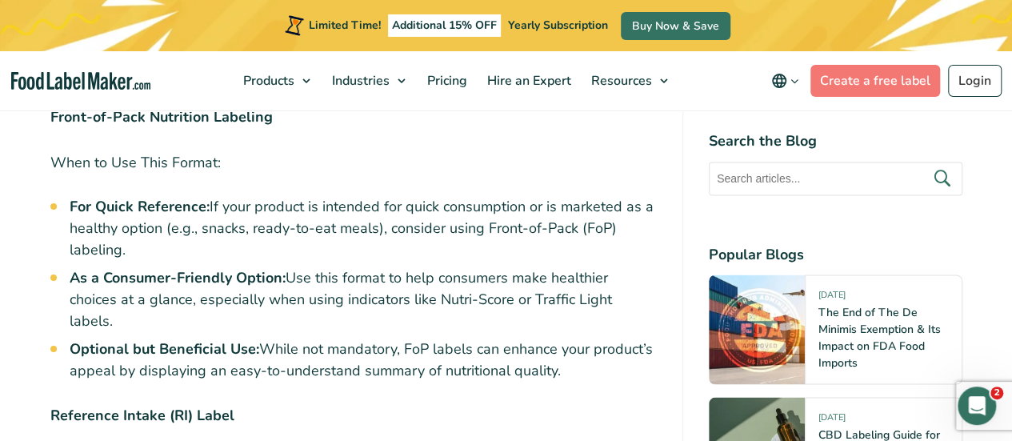
scroll to position [4362, 0]
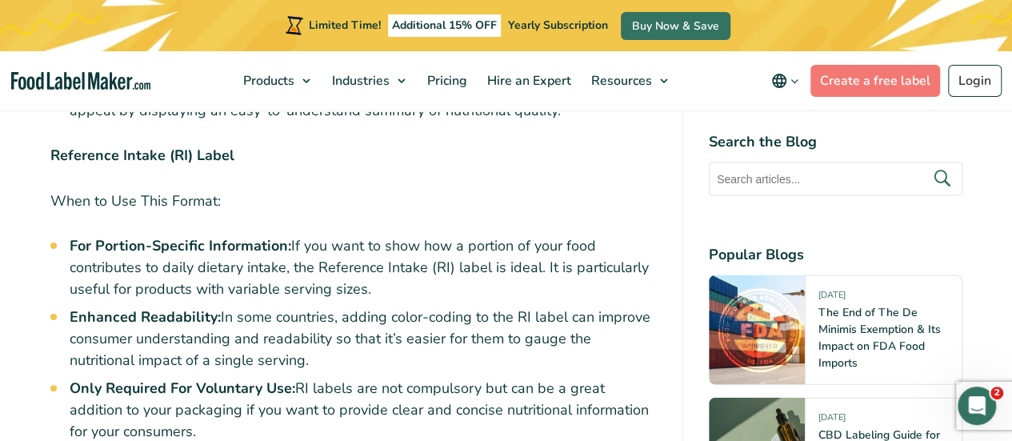
click at [388, 377] on li "Only Required For Voluntary Use: RI labels are not compulsory but can be a grea…" at bounding box center [363, 409] width 587 height 65
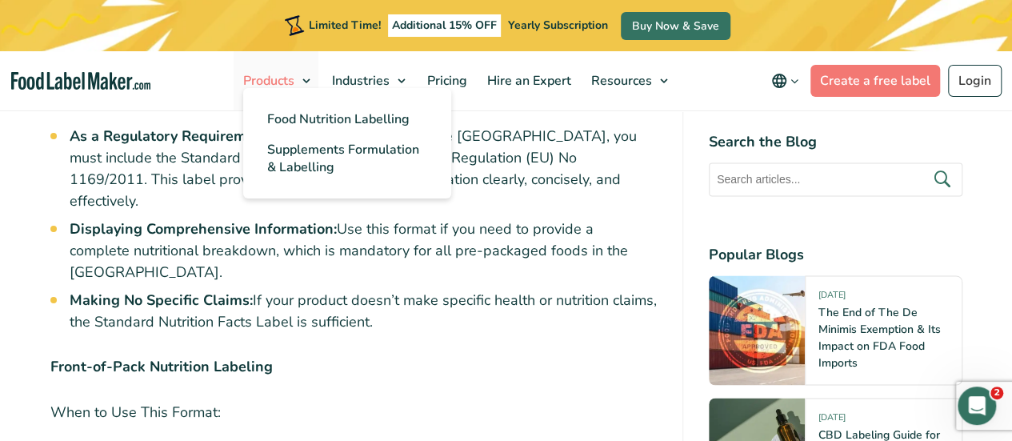
scroll to position [4088, 0]
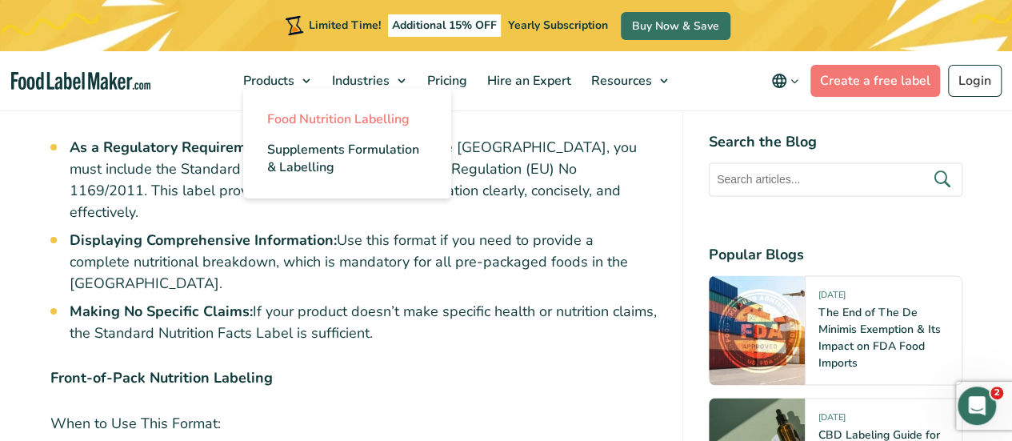
click at [294, 119] on span "Food Nutrition Labelling" at bounding box center [338, 119] width 142 height 18
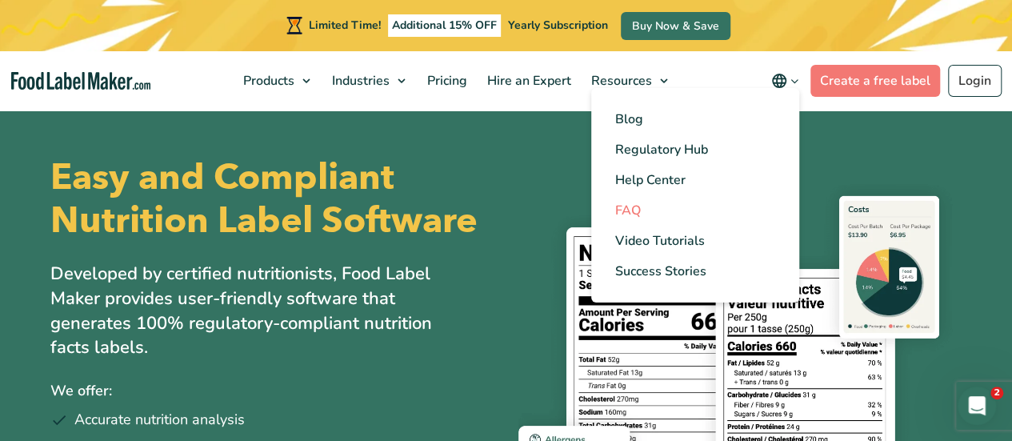
click at [638, 215] on span "FAQ" at bounding box center [628, 211] width 26 height 18
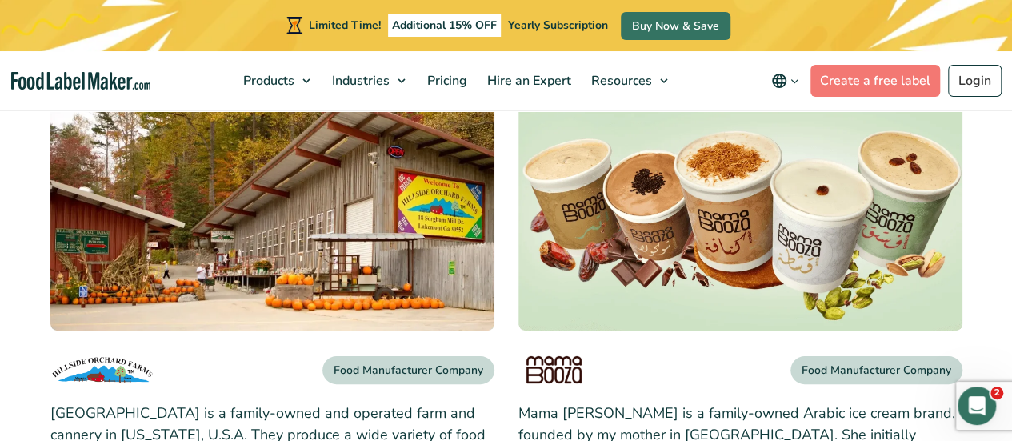
scroll to position [300, 0]
